Goal: Register for event/course

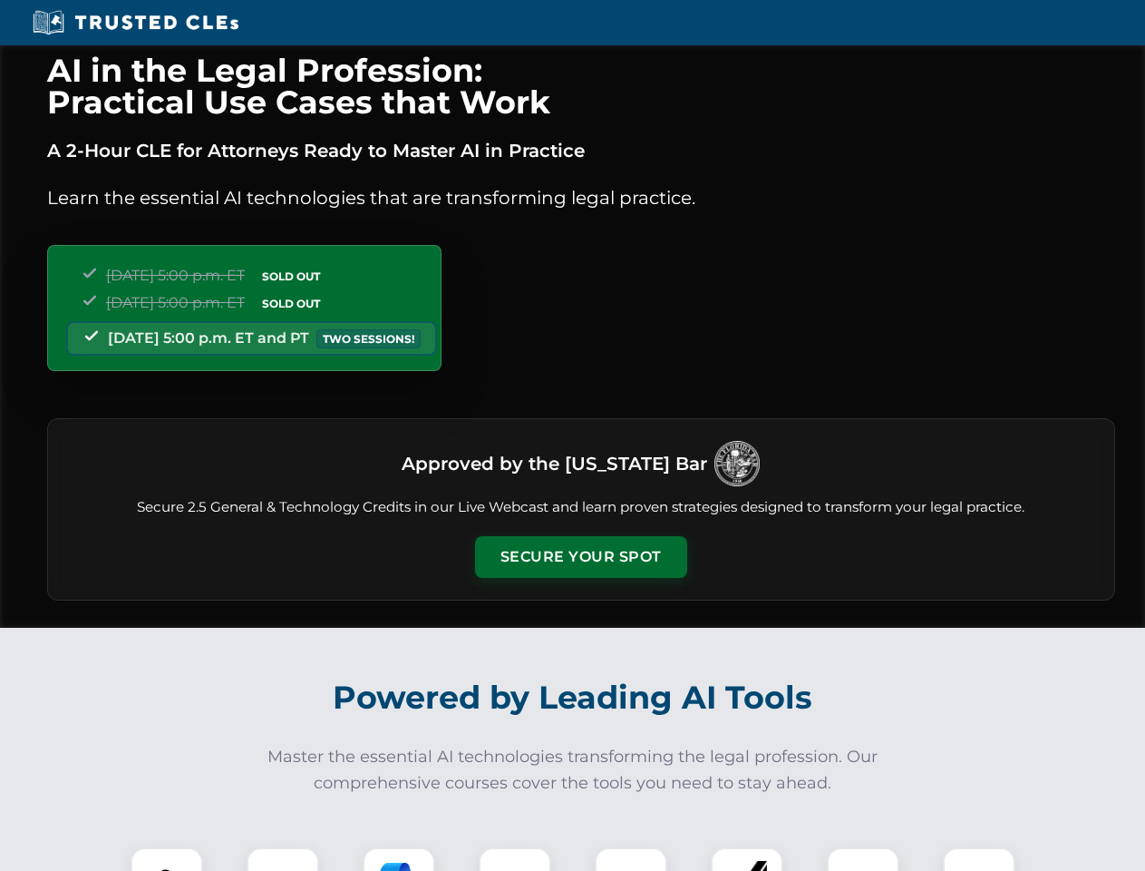
click at [580, 557] on button "Secure Your Spot" at bounding box center [581, 557] width 212 height 42
click at [167, 859] on img at bounding box center [167, 883] width 53 height 53
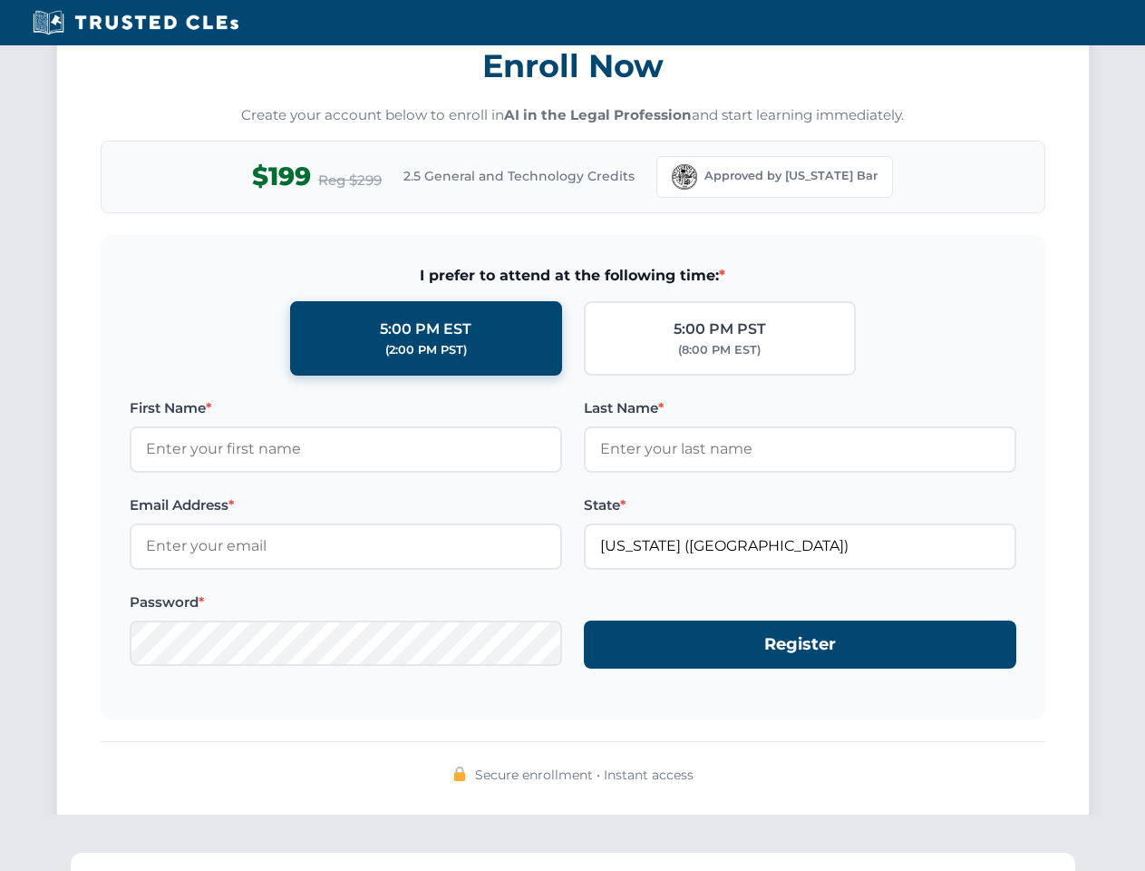
scroll to position [1780, 0]
